Goal: Find specific page/section: Find specific page/section

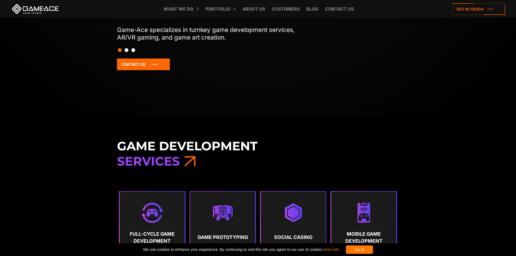
scroll to position [81, 0]
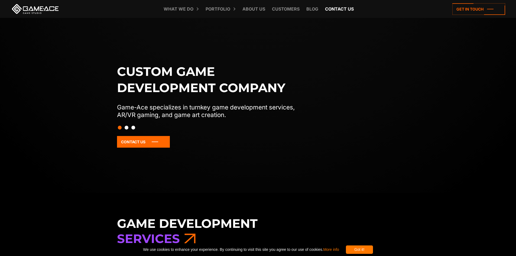
click at [332, 9] on link "Contact us" at bounding box center [339, 9] width 34 height 18
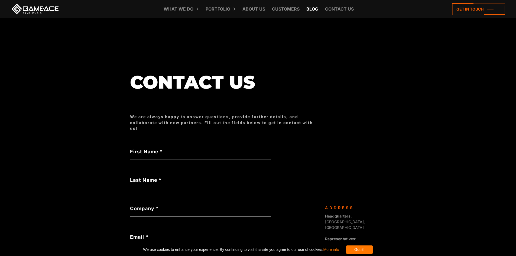
click at [316, 8] on link "Blog" at bounding box center [312, 9] width 17 height 18
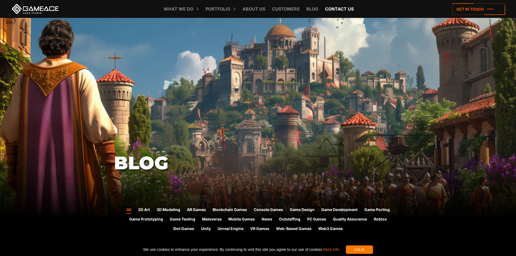
click at [332, 9] on link "Contact us" at bounding box center [339, 9] width 34 height 18
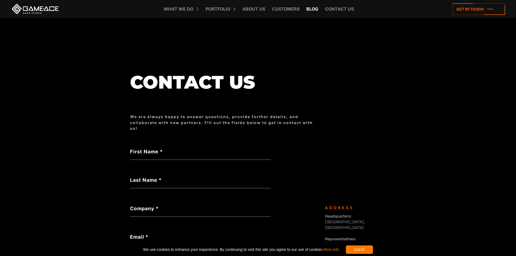
click at [309, 7] on link "Blog" at bounding box center [312, 9] width 17 height 18
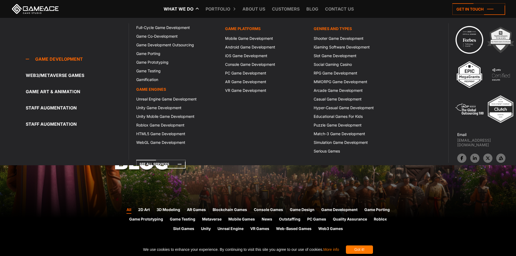
click at [182, 14] on link "What we do" at bounding box center [178, 9] width 35 height 18
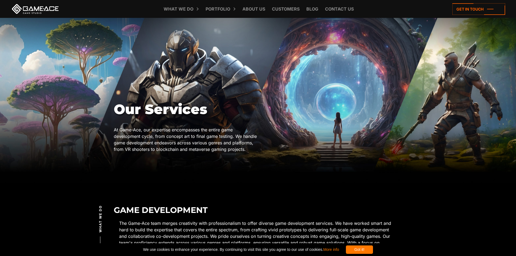
click at [48, 9] on link at bounding box center [35, 9] width 49 height 10
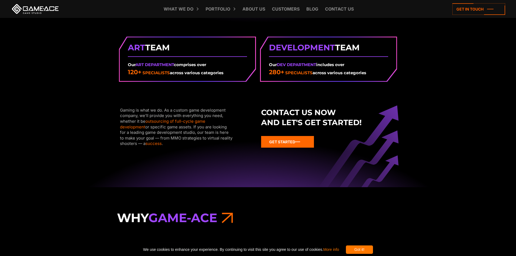
scroll to position [759, 0]
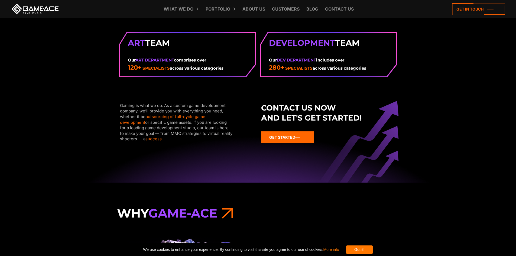
click at [288, 135] on icon at bounding box center [287, 137] width 53 height 12
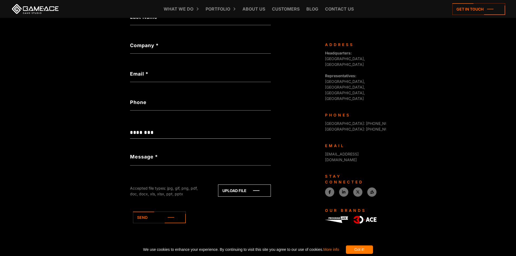
scroll to position [166, 0]
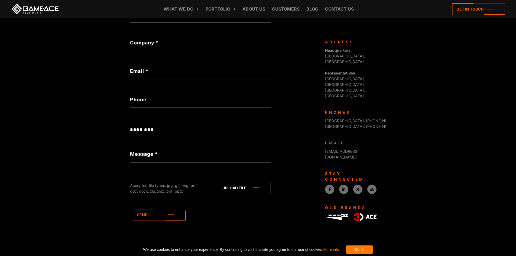
click at [161, 133] on select "**********" at bounding box center [200, 130] width 141 height 12
click at [171, 134] on div "Not a valid budget" at bounding box center [200, 136] width 141 height 6
click at [171, 129] on select "**********" at bounding box center [200, 130] width 141 height 12
